Goal: Task Accomplishment & Management: Complete application form

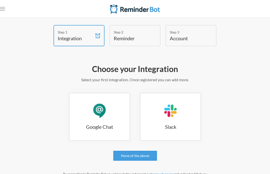
click at [91, 112] on link "Google Chat Google Chat" at bounding box center [99, 117] width 61 height 48
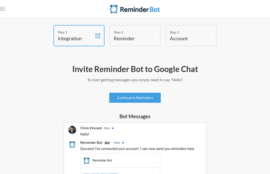
click at [150, 38] on div "Step 2 Reminder" at bounding box center [135, 35] width 51 height 21
click at [154, 99] on link "Continue to Reminders" at bounding box center [135, 98] width 52 height 10
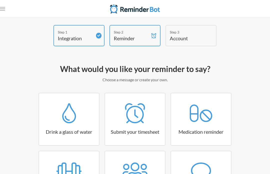
click at [153, 101] on link "Submit your timesheet" at bounding box center [135, 119] width 61 height 53
select select "15:30:00"
select select "true"
select select "16:30:00"
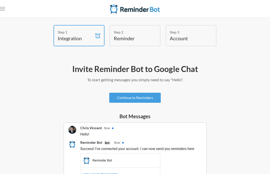
click at [155, 98] on link "Continue to Reminders" at bounding box center [135, 98] width 52 height 10
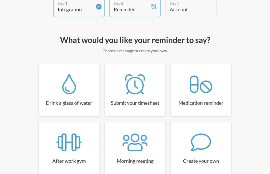
scroll to position [37, 0]
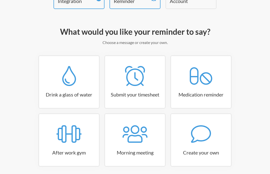
click at [64, 88] on link "Drink a glass of water" at bounding box center [69, 82] width 61 height 53
select select "06:30:00"
select select "true"
select select "11:00:00"
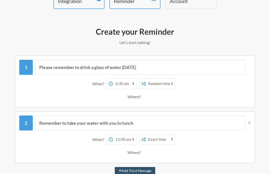
click at [130, 86] on select "12:00 am 12:15 am 12:30 am 12:45 am 1:00 am 1:15 am 1:30 am 1:45 am 2:00 am 2:1…" at bounding box center [124, 84] width 23 height 10
select select "20:00:00"
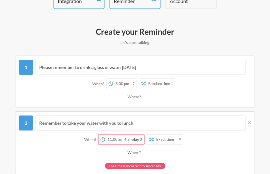
click at [170, 84] on select "Exact time Random time" at bounding box center [160, 84] width 29 height 10
select select "false"
click at [127, 139] on select "12:00 am 12:15 am 12:30 am 12:45 am 1:00 am 1:15 am 1:30 am 1:45 am 2:00 am 2:1…" at bounding box center [116, 140] width 23 height 10
select select "14:45:00"
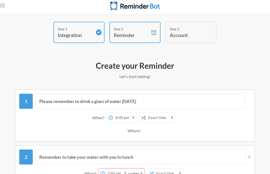
scroll to position [0, 0]
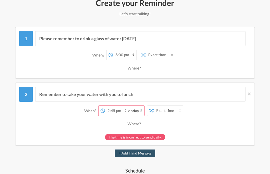
click at [160, 140] on div "The time is incorrect to send daily." at bounding box center [135, 137] width 60 height 6
click at [162, 137] on div "The time is incorrect to send daily." at bounding box center [135, 137] width 60 height 6
click at [142, 111] on strong "day 2" at bounding box center [138, 110] width 10 height 5
click at [141, 124] on div "Where?" at bounding box center [135, 124] width 15 height 11
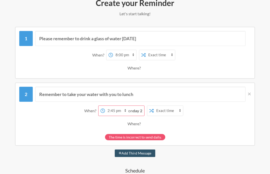
click at [139, 125] on div "Where?" at bounding box center [135, 124] width 15 height 11
click at [138, 66] on div "Where?" at bounding box center [135, 68] width 15 height 11
click at [180, 113] on select "Exact time Random time" at bounding box center [168, 111] width 29 height 10
click at [182, 111] on select "Exact time Random time" at bounding box center [168, 111] width 29 height 10
select select "false"
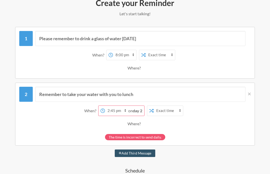
click at [133, 55] on select "12:00 am 12:15 am 12:30 am 12:45 am 1:00 am 1:15 am 1:30 am 1:45 am 2:00 am 2:1…" at bounding box center [124, 55] width 23 height 10
click at [131, 53] on select "12:00 am 12:15 am 12:30 am 12:45 am 1:00 am 1:15 am 1:30 am 1:45 am 2:00 am 2:1…" at bounding box center [124, 55] width 23 height 10
select select "20:00:00"
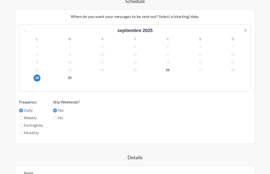
scroll to position [236, 0]
click at [20, 116] on input "Weekly" at bounding box center [21, 118] width 4 height 4
radio input "true"
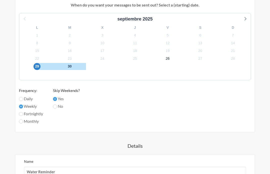
scroll to position [236, 0]
click at [22, 99] on input "Daily" at bounding box center [21, 99] width 4 height 4
radio input "true"
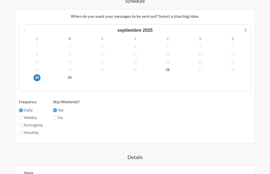
click at [22, 132] on input "Monthly" at bounding box center [21, 133] width 4 height 4
radio input "true"
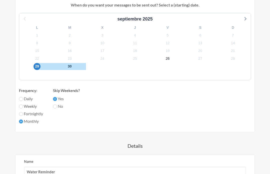
click at [21, 115] on input "Fortnightly" at bounding box center [21, 114] width 4 height 4
radio input "true"
click at [22, 99] on input "Daily" at bounding box center [21, 99] width 4 height 4
radio input "true"
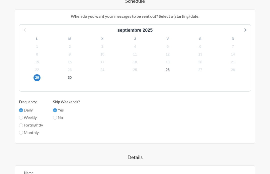
click at [56, 119] on input "No" at bounding box center [55, 118] width 4 height 4
radio input "true"
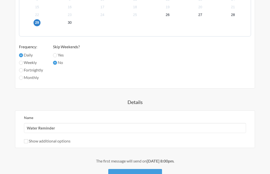
scroll to position [302, 0]
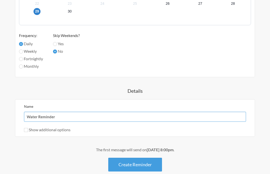
click at [218, 117] on input "Water Reminder" at bounding box center [135, 117] width 222 height 10
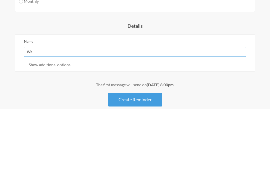
type input "W"
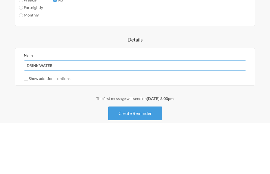
type input "DRINK WATER"
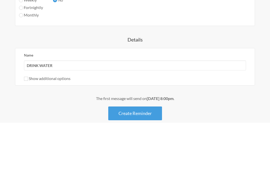
click at [25, 128] on input "Show additional options" at bounding box center [26, 130] width 4 height 4
checkbox input "true"
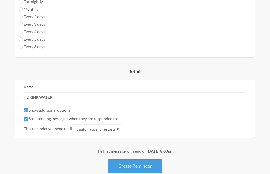
scroll to position [361, 0]
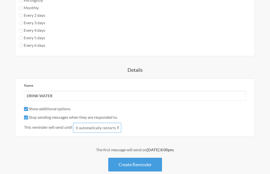
click at [120, 127] on select "it automatically restarts it is replied to" at bounding box center [97, 128] width 48 height 10
click at [152, 166] on button "Create Reminder" at bounding box center [135, 165] width 54 height 14
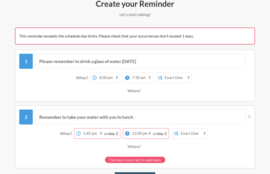
scroll to position [65, 0]
click at [166, 136] on div "on day 2" at bounding box center [161, 134] width 16 height 10
click at [166, 134] on strong "day 2" at bounding box center [162, 133] width 10 height 5
click at [168, 135] on div "on day 2" at bounding box center [161, 134] width 16 height 10
click at [152, 129] on select "12:00 am 12:15 am 12:30 am 12:45 am 1:00 am 1:15 am 1:30 am 1:45 am 2:00 am 2:1…" at bounding box center [141, 134] width 23 height 10
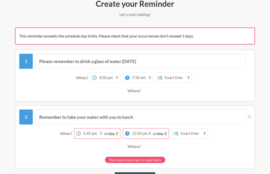
select select "17:00:00"
click at [111, 77] on select "12:00 am 12:15 am 12:30 am 12:45 am 1:00 am 1:15 am 1:30 am 1:45 am 2:00 am 2:1…" at bounding box center [100, 78] width 23 height 10
click at [155, 78] on strong "day 2" at bounding box center [154, 77] width 10 height 5
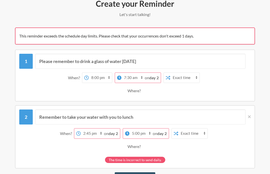
click at [156, 76] on strong "day 2" at bounding box center [154, 77] width 10 height 5
click at [140, 78] on select "12:00 am 12:15 am 12:30 am 12:45 am 1:00 am 1:15 am 1:30 am 1:45 am 2:00 am 2:1…" at bounding box center [133, 78] width 23 height 10
select select "16:00:00"
click at [251, 118] on icon at bounding box center [249, 117] width 3 height 5
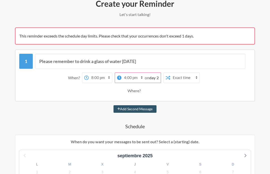
click at [151, 107] on button "Add Second Message" at bounding box center [135, 109] width 43 height 8
select select "21:00:00"
select select "22:00:00"
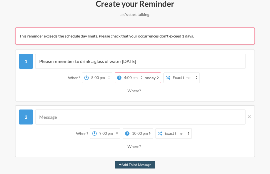
click at [251, 117] on icon at bounding box center [249, 117] width 3 height 5
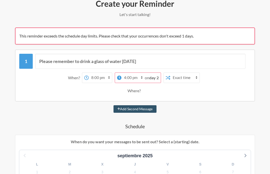
click at [109, 76] on select "12:00 am 12:15 am 12:30 am 12:45 am 1:00 am 1:15 am 1:30 am 1:45 am 2:00 am 2:1…" at bounding box center [100, 78] width 23 height 10
click at [162, 77] on div "12:00 am 12:15 am 12:30 am 12:45 am 1:00 am 1:15 am 1:30 am 1:45 am 2:00 am 2:1…" at bounding box center [142, 78] width 120 height 11
click at [158, 79] on strong "day 2" at bounding box center [154, 77] width 10 height 5
click at [140, 79] on select "12:00 am 12:15 am 12:30 am 12:45 am 1:00 am 1:15 am 1:30 am 1:45 am 2:00 am 2:1…" at bounding box center [133, 78] width 23 height 10
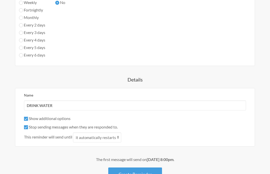
scroll to position [316, 0]
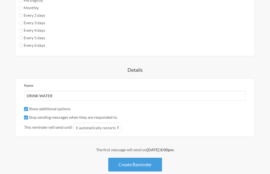
click at [155, 168] on button "Create Reminder" at bounding box center [135, 165] width 54 height 14
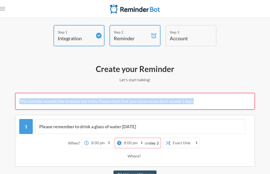
click at [140, 143] on select "12:00 am 12:15 am 12:30 am 12:45 am 1:00 am 1:15 am 1:30 am 1:45 am 2:00 am 2:1…" at bounding box center [133, 143] width 23 height 10
click at [155, 144] on strong "day 2" at bounding box center [154, 143] width 10 height 5
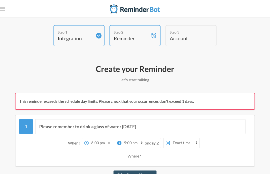
click at [154, 146] on div "on day 2" at bounding box center [153, 143] width 16 height 10
click at [134, 147] on select "12:00 am 12:15 am 12:30 am 12:45 am 1:00 am 1:15 am 1:30 am 1:45 am 2:00 am 2:1…" at bounding box center [133, 143] width 23 height 10
click at [141, 142] on select "12:00 am 12:15 am 12:30 am 12:45 am 1:00 am 1:15 am 1:30 am 1:45 am 2:00 am 2:1…" at bounding box center [133, 143] width 23 height 10
click at [138, 145] on select "12:00 am 12:15 am 12:30 am 12:45 am 1:00 am 1:15 am 1:30 am 1:45 am 2:00 am 2:1…" at bounding box center [133, 143] width 23 height 10
click at [142, 141] on select "12:00 am 12:15 am 12:30 am 12:45 am 1:00 am 1:15 am 1:30 am 1:45 am 2:00 am 2:1…" at bounding box center [133, 143] width 23 height 10
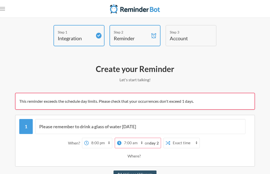
select select "00:00:00"
click at [142, 142] on select "12:00 am 12:15 am 12:30 am 12:45 am 1:00 am 1:15 am 1:30 am 1:45 am 2:00 am 2:1…" at bounding box center [133, 143] width 23 height 10
click at [107, 143] on select "12:00 am 12:15 am 12:30 am 12:45 am 1:00 am 1:15 am 1:30 am 1:45 am 2:00 am 2:1…" at bounding box center [100, 143] width 23 height 10
click at [111, 144] on select "12:00 am 12:15 am 12:30 am 12:45 am 1:00 am 1:15 am 1:30 am 1:45 am 2:00 am 2:1…" at bounding box center [100, 143] width 23 height 10
click at [108, 143] on select "12:00 am 12:15 am 12:30 am 12:45 am 1:00 am 1:15 am 1:30 am 1:45 am 2:00 am 2:1…" at bounding box center [100, 143] width 23 height 10
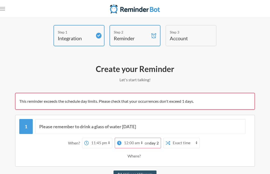
select select "00:00:00"
click at [195, 144] on select "Exact time Random time" at bounding box center [184, 143] width 29 height 10
select select "true"
click at [136, 143] on select "12:00 am 12:15 am 12:30 am 12:45 am 1:00 am 1:15 am 1:30 am 1:45 am 2:00 am 2:1…" at bounding box center [133, 143] width 23 height 10
select select "02:30:00"
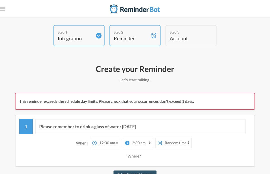
click at [150, 142] on select "12:00 am 12:15 am 12:30 am 12:45 am 1:00 am 1:15 am 1:30 am 1:45 am 2:00 am 2:1…" at bounding box center [141, 143] width 23 height 10
click at [117, 143] on select "12:00 am 12:15 am 12:30 am 12:45 am 1:00 am 1:15 am 1:30 am 1:45 am 2:00 am 2:1…" at bounding box center [108, 143] width 23 height 10
select select "14:45:00"
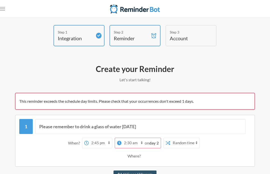
click at [138, 143] on select "12:00 am 12:15 am 12:30 am 12:45 am 1:00 am 1:15 am 1:30 am 1:45 am 2:00 am 2:1…" at bounding box center [133, 143] width 23 height 10
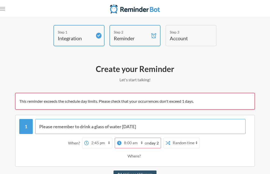
click at [135, 133] on input "Please remember to drink a glass of water [DATE]" at bounding box center [140, 126] width 211 height 15
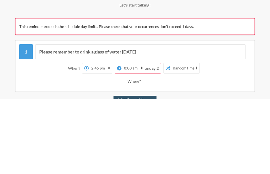
click at [141, 138] on select "12:00 am 12:15 am 12:30 am 12:45 am 1:00 am 1:15 am 1:30 am 1:45 am 2:00 am 2:1…" at bounding box center [133, 143] width 23 height 10
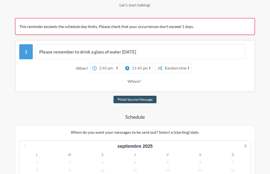
click at [149, 67] on select "12:00 am 12:15 am 12:30 am 12:45 am 1:00 am 1:15 am 1:30 am 1:45 am 2:00 am 2:1…" at bounding box center [141, 68] width 23 height 10
click at [153, 65] on select "12:00 am 12:15 am 12:30 am 12:45 am 1:00 am 1:15 am 1:30 am 1:45 am 2:00 am 2:1…" at bounding box center [141, 68] width 23 height 10
select select "20:00:00"
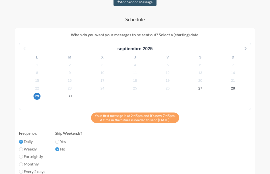
scroll to position [172, 0]
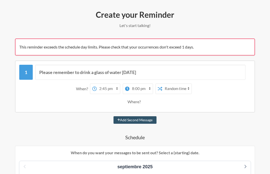
click at [191, 89] on select "Exact time Random time" at bounding box center [176, 89] width 29 height 10
select select "false"
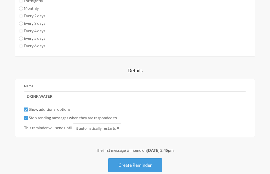
scroll to position [329, 0]
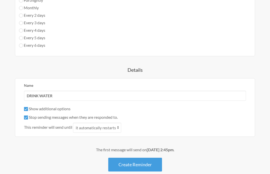
click at [154, 166] on button "Create Reminder" at bounding box center [135, 165] width 54 height 14
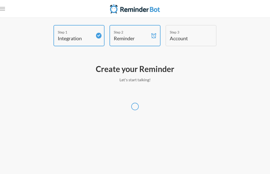
select select "Europe/[GEOGRAPHIC_DATA]"
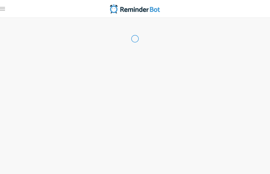
select select "ES"
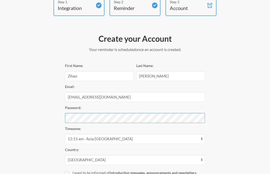
scroll to position [30, 0]
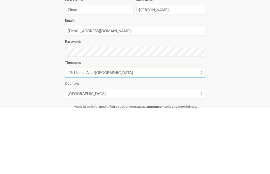
click at [199, 134] on select "12:16 am - [GEOGRAPHIC_DATA]/[GEOGRAPHIC_DATA] 12:16 am - [DEMOGRAPHIC_DATA]/Co…" at bounding box center [135, 139] width 140 height 10
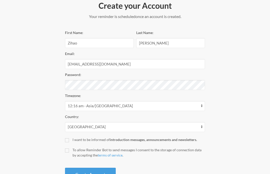
click at [77, 174] on button "Create Account" at bounding box center [90, 175] width 51 height 14
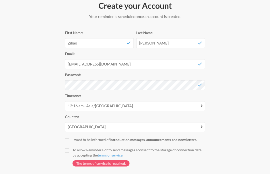
click at [66, 141] on input "I want to be informed of introduction messages, announcements and newsletters." at bounding box center [67, 140] width 4 height 4
checkbox input "true"
click at [66, 152] on input "To allow Reminder Bot to send messages I consent to the storage of connection d…" at bounding box center [67, 151] width 4 height 4
checkbox input "true"
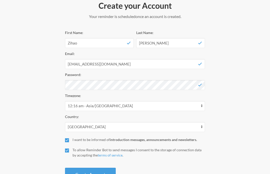
click at [81, 174] on button "Create Account" at bounding box center [90, 175] width 51 height 14
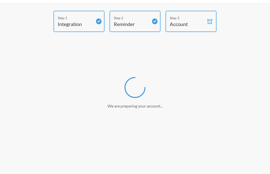
scroll to position [0, 0]
